Goal: Task Accomplishment & Management: Manage account settings

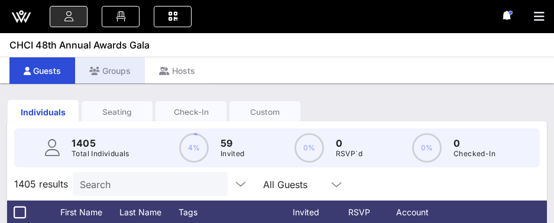
click at [136, 74] on div "Groups" at bounding box center [110, 70] width 70 height 27
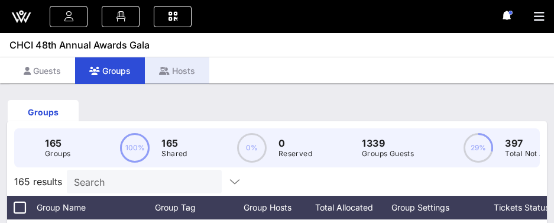
click at [191, 66] on div "Hosts" at bounding box center [177, 70] width 64 height 27
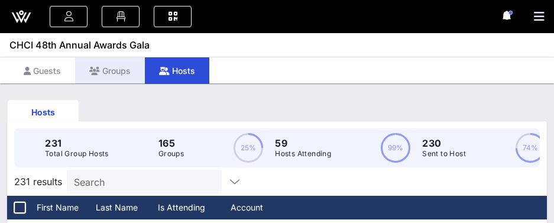
click at [110, 64] on div "Groups" at bounding box center [110, 70] width 70 height 27
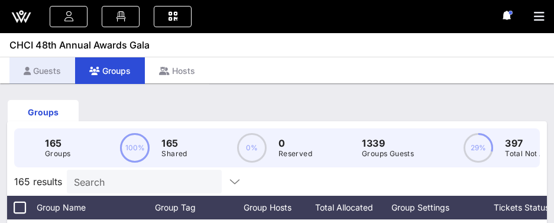
click at [51, 67] on div "Guests" at bounding box center [42, 70] width 66 height 27
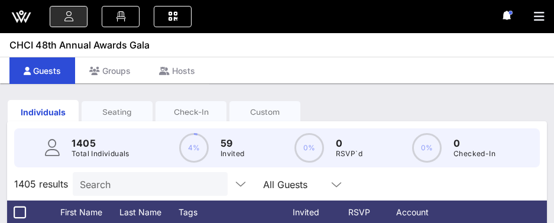
click at [512, 15] on icon at bounding box center [507, 15] width 11 height 9
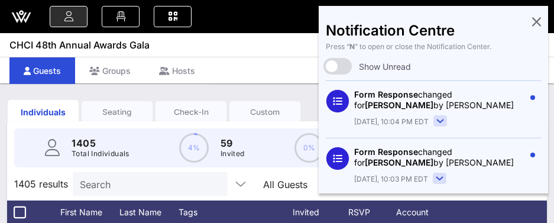
click at [532, 20] on icon at bounding box center [536, 21] width 9 height 2
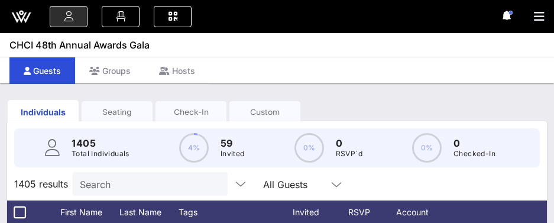
click at [519, 6] on div at bounding box center [277, 16] width 554 height 33
click at [512, 14] on icon at bounding box center [507, 15] width 11 height 9
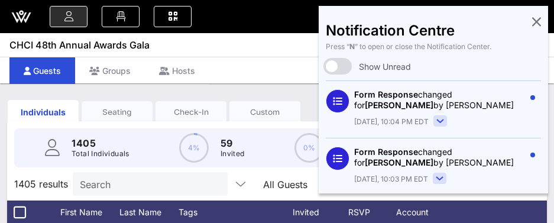
click at [278, 54] on div "CHCI 48th Annual Awards Gala" at bounding box center [277, 28] width 554 height 57
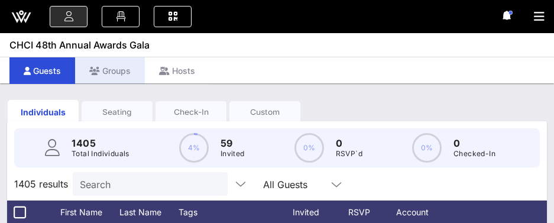
click at [114, 71] on div "Groups" at bounding box center [110, 70] width 70 height 27
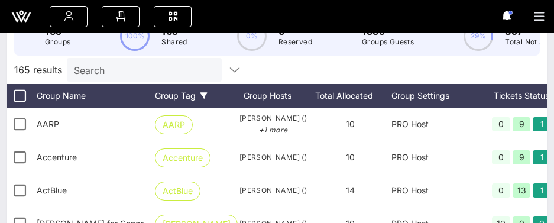
scroll to position [10, 0]
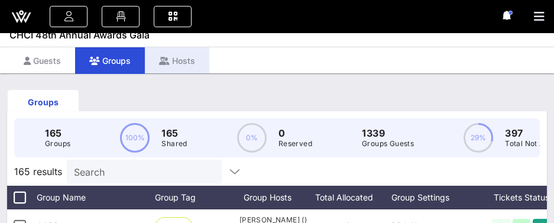
click at [196, 60] on div "Hosts" at bounding box center [177, 60] width 64 height 27
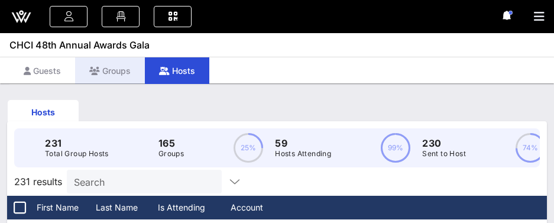
click at [124, 67] on div "Groups" at bounding box center [110, 70] width 70 height 27
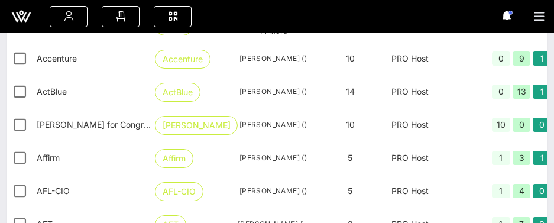
scroll to position [124, 0]
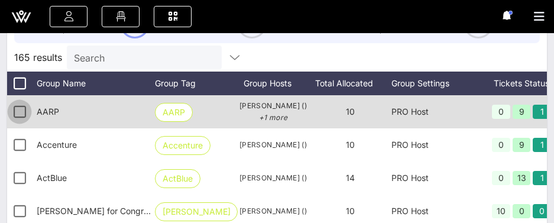
click at [21, 108] on div at bounding box center [19, 112] width 20 height 20
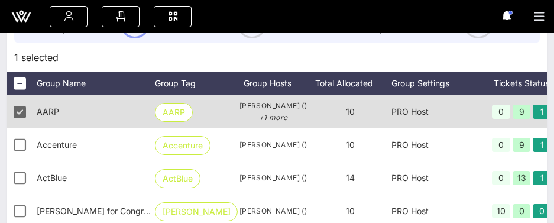
click at [50, 110] on span "AARP" at bounding box center [48, 111] width 22 height 10
click at [22, 111] on div at bounding box center [19, 112] width 20 height 20
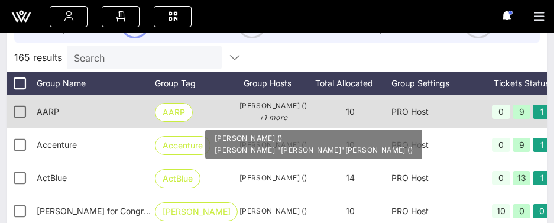
click at [284, 112] on p "+1 more" at bounding box center [273, 118] width 71 height 12
click at [280, 106] on span "[PERSON_NAME] () +1 more" at bounding box center [273, 112] width 71 height 24
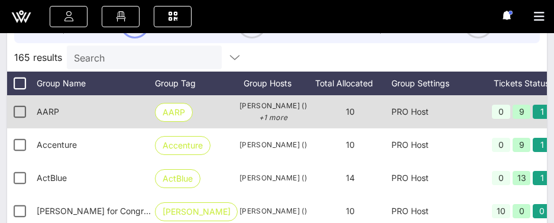
click at [57, 109] on span "AARP" at bounding box center [48, 111] width 22 height 10
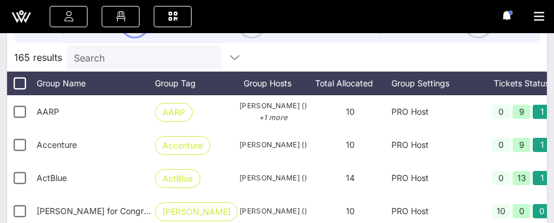
click at [297, 39] on div "165 Groups 100% 165 Shared 0% 0 Reserved 1339 Groups Guests 29% 397 Total Not A…" at bounding box center [276, 23] width 525 height 39
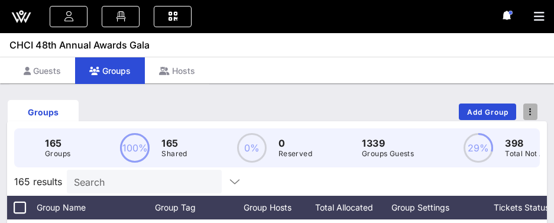
click at [531, 110] on span "button" at bounding box center [530, 112] width 14 height 8
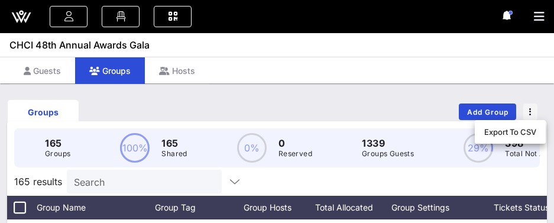
click at [509, 66] on div "Guests Groups Hosts" at bounding box center [277, 70] width 554 height 27
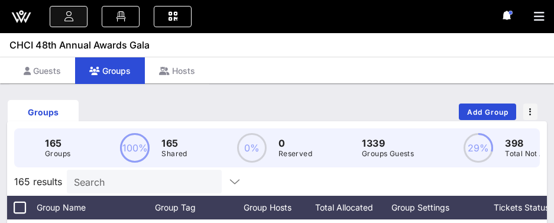
click at [71, 16] on icon at bounding box center [68, 16] width 13 height 1
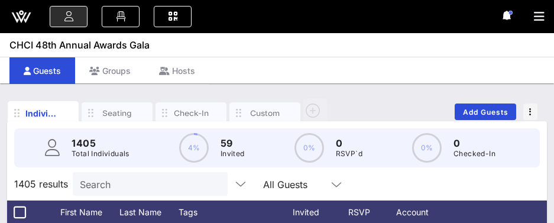
click at [545, 15] on button "button" at bounding box center [544, 16] width 20 height 17
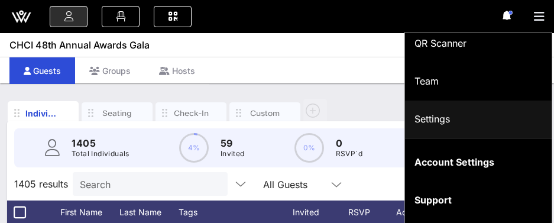
scroll to position [368, 0]
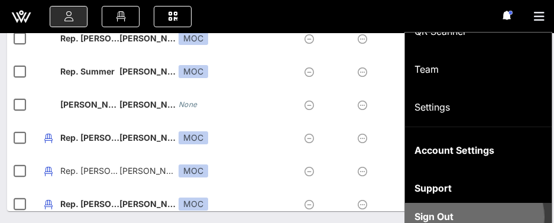
click at [461, 210] on div "Sign Out" at bounding box center [478, 216] width 128 height 25
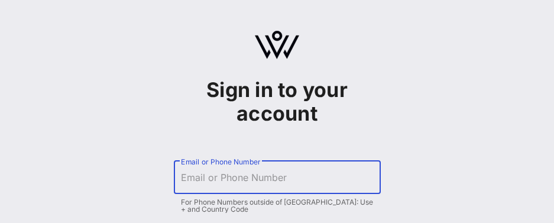
type input "Dfernandez@chci.org"
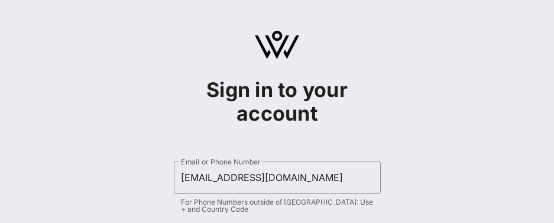
scroll to position [134, 0]
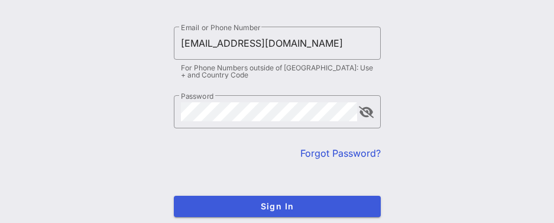
click at [347, 210] on span "Sign In" at bounding box center [277, 206] width 188 height 10
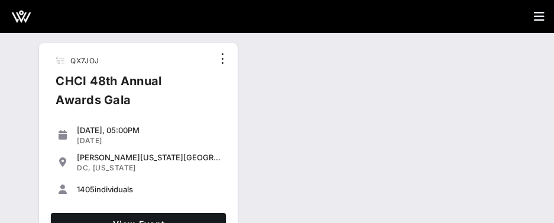
scroll to position [25, 0]
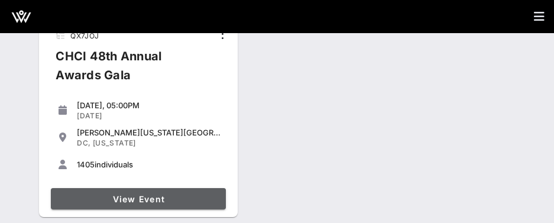
click at [152, 199] on span "View Event" at bounding box center [138, 199] width 165 height 10
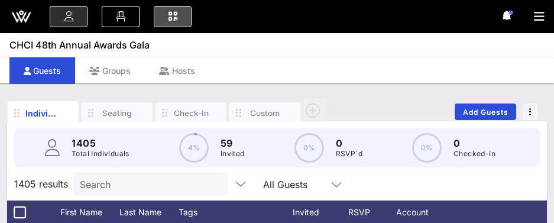
click at [178, 16] on icon at bounding box center [172, 16] width 13 height 1
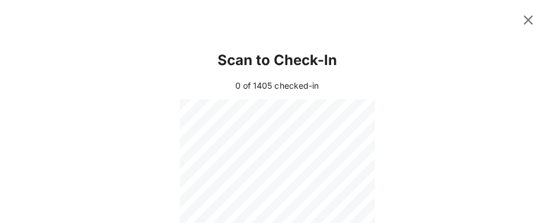
click at [519, 17] on icon at bounding box center [527, 19] width 17 height 15
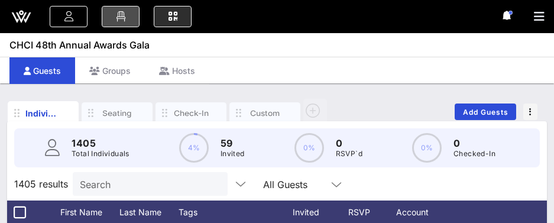
click at [115, 19] on link at bounding box center [121, 16] width 38 height 21
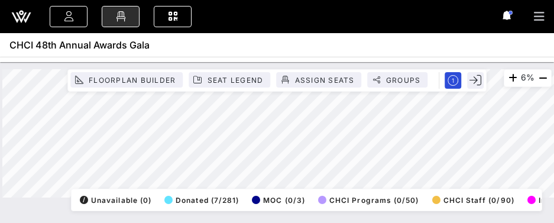
click at [547, 15] on button "button" at bounding box center [544, 16] width 20 height 17
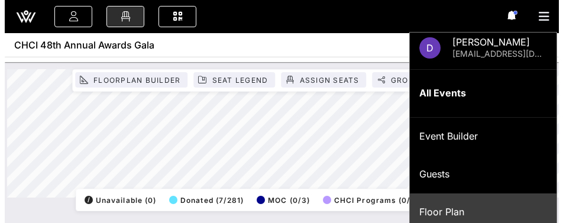
scroll to position [65, 0]
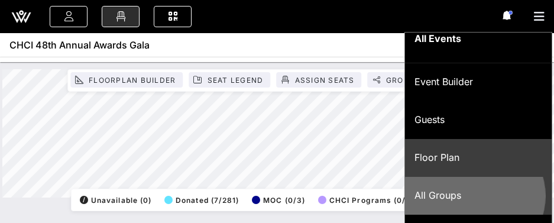
click at [464, 191] on div "All Groups" at bounding box center [478, 195] width 128 height 11
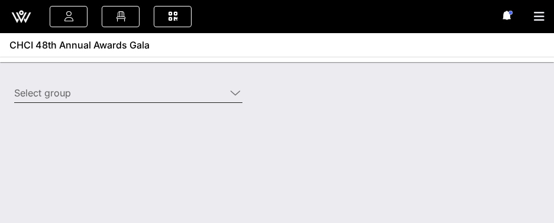
click at [191, 94] on input "Select group" at bounding box center [120, 92] width 212 height 19
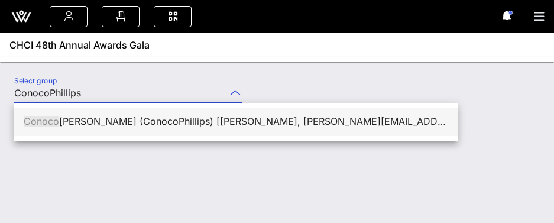
drag, startPoint x: 170, startPoint y: 14, endPoint x: 295, endPoint y: 126, distance: 168.2
click at [295, 126] on div "Conoco Phillips (ConocoPhillips) [Kevin Avery, kevin.j.avery@conocophillips.com…" at bounding box center [236, 121] width 424 height 11
type input "ConocoPhillips (ConocoPhillips) [Kevin Avery, kevin.j.avery@conocophillips.com]…"
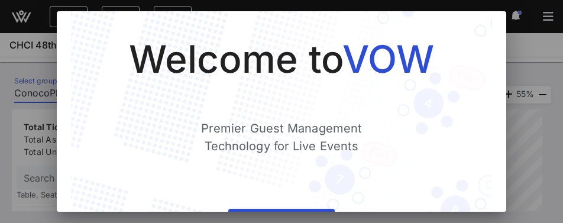
scroll to position [60, 0]
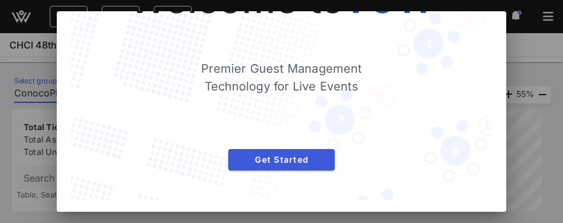
click at [291, 161] on span "Get Started" at bounding box center [281, 159] width 87 height 10
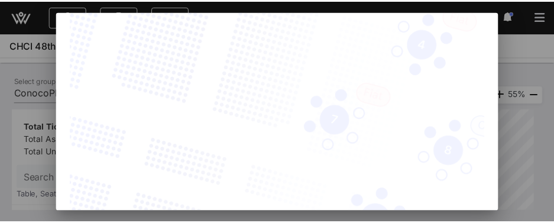
scroll to position [143, 0]
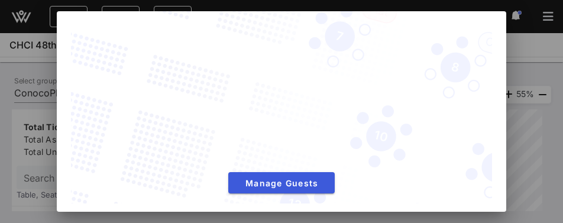
click at [301, 178] on span "Manage Guests" at bounding box center [281, 183] width 87 height 10
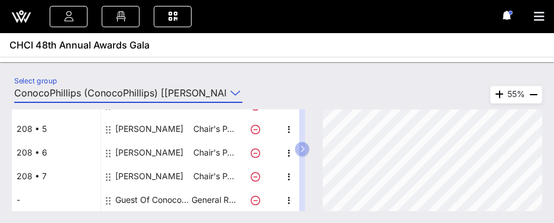
scroll to position [0, 0]
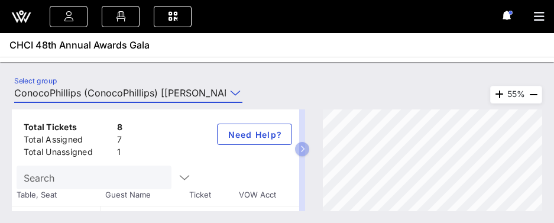
click at [345, 69] on div "Select group ConocoPhillips (ConocoPhillips) [Kevin Avery, kevin.j.avery@conoco…" at bounding box center [277, 142] width 554 height 161
